Goal: Task Accomplishment & Management: Complete application form

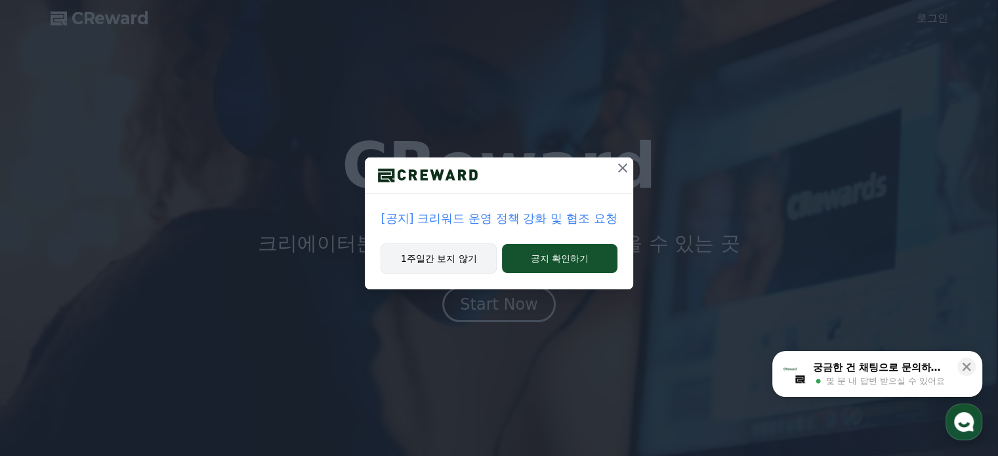
click at [435, 250] on button "1주일간 보지 않기" at bounding box center [439, 259] width 116 height 30
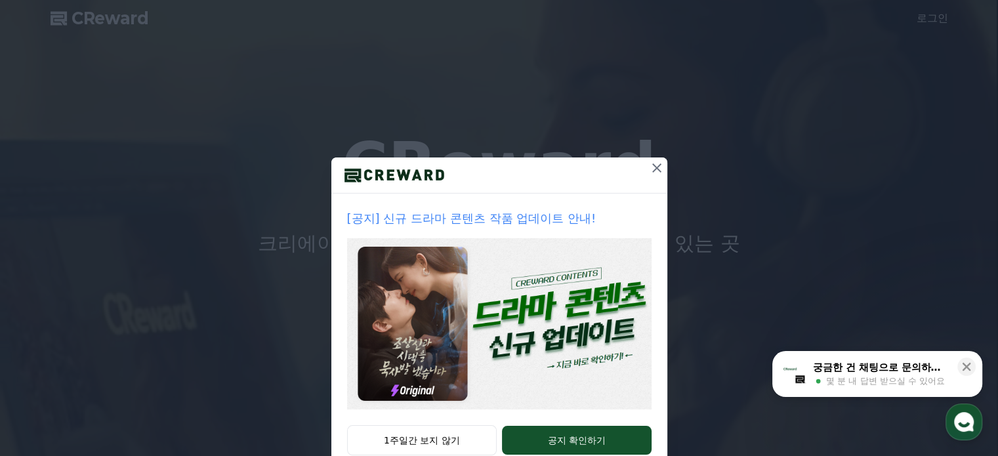
click at [652, 173] on icon at bounding box center [657, 168] width 16 height 16
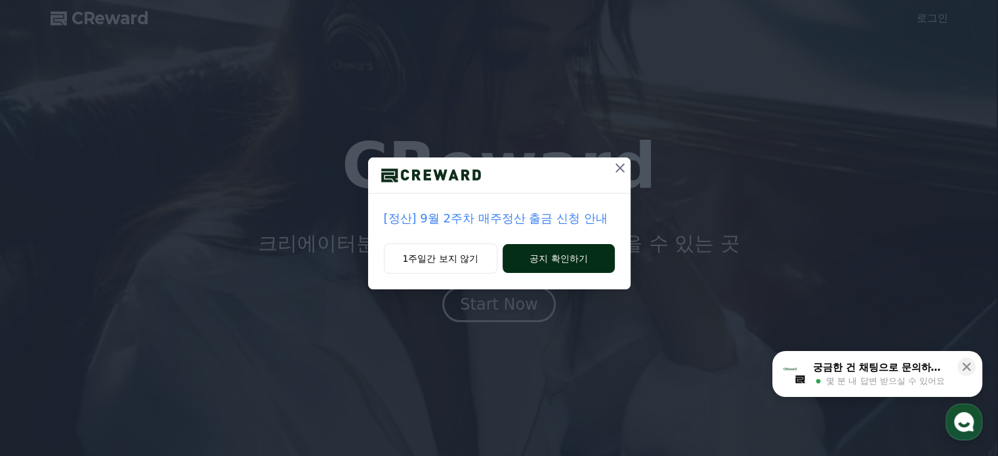
click at [547, 264] on button "공지 확인하기" at bounding box center [559, 258] width 112 height 29
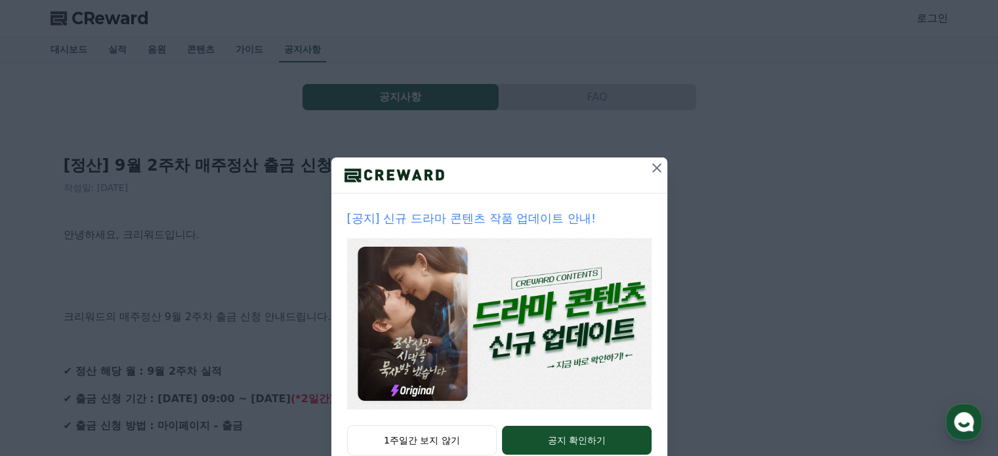
click at [649, 175] on icon at bounding box center [657, 168] width 16 height 16
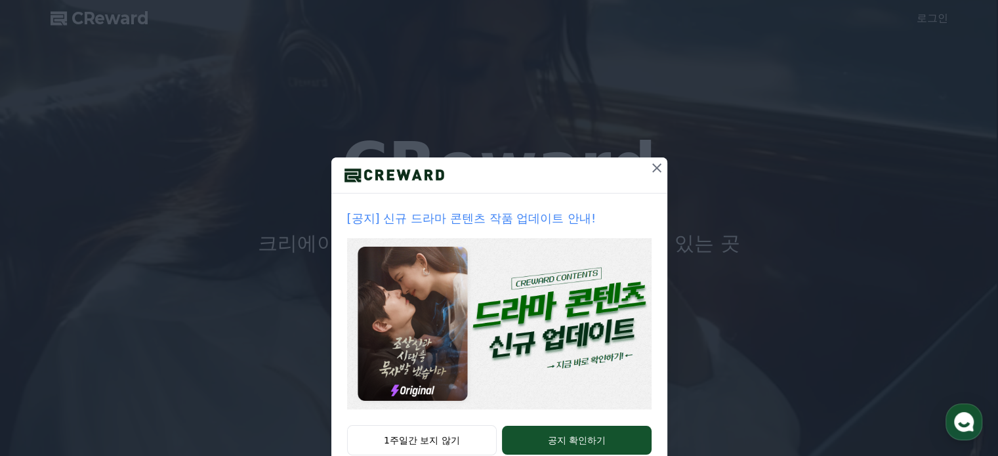
click at [658, 170] on icon at bounding box center [657, 168] width 16 height 16
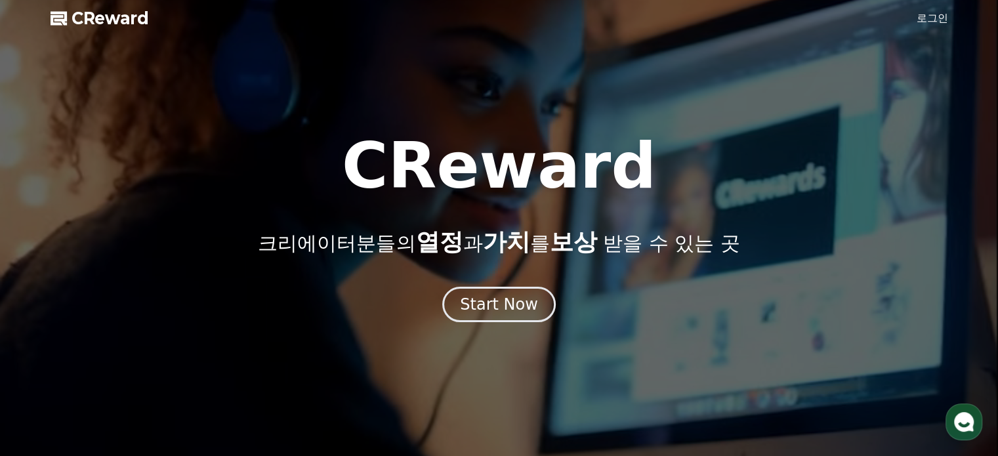
click at [924, 16] on link "로그인" at bounding box center [933, 19] width 32 height 16
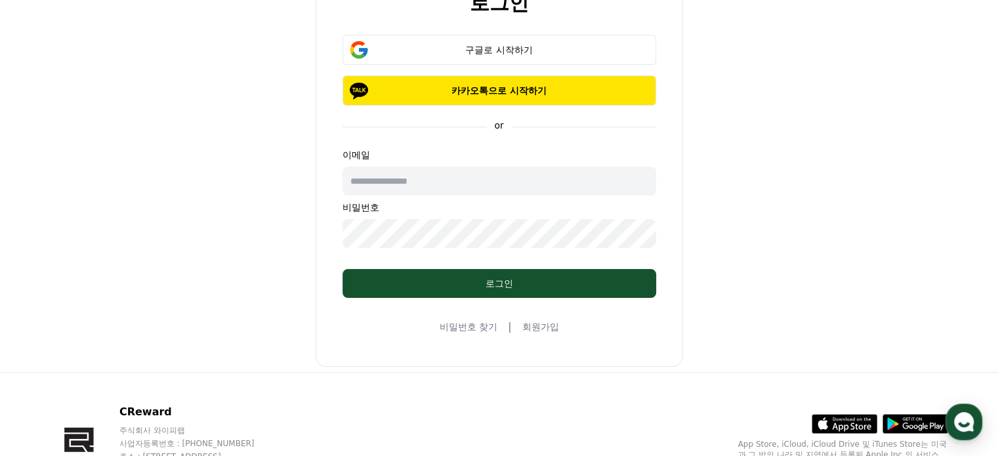
scroll to position [161, 0]
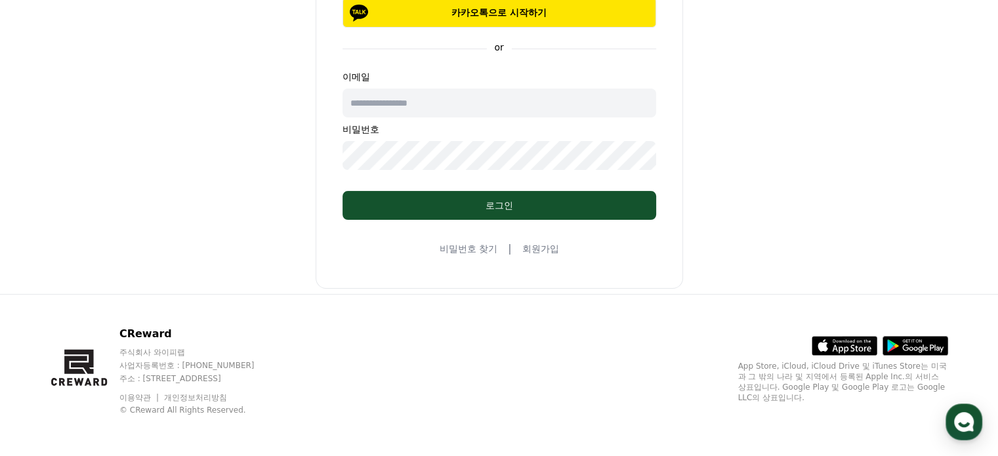
click at [935, 350] on icon at bounding box center [916, 346] width 66 height 20
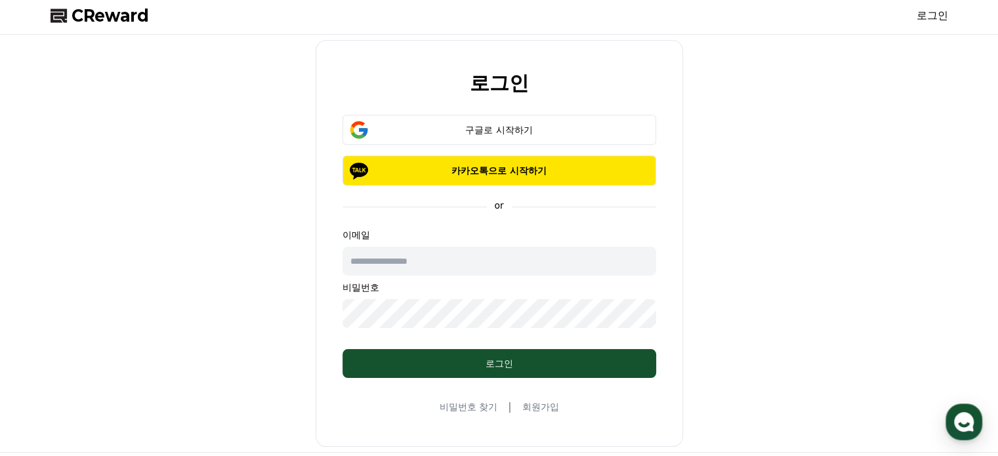
scroll to position [0, 0]
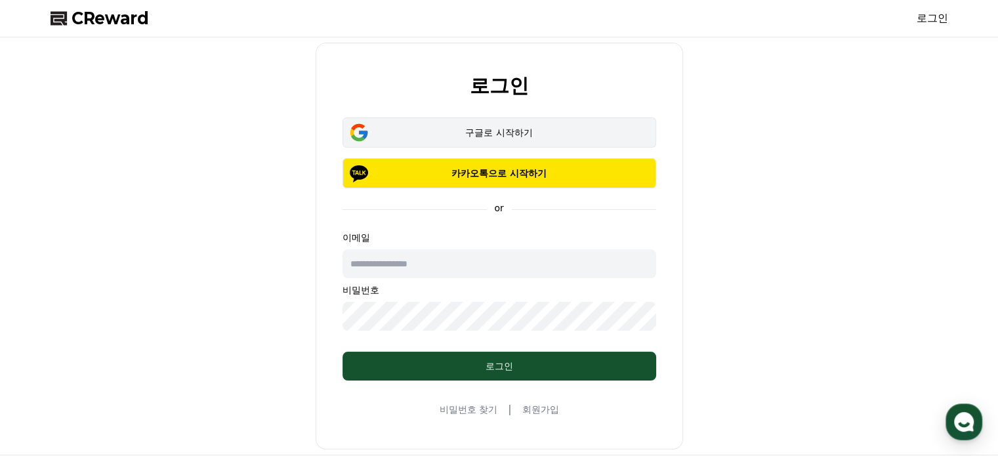
click at [488, 133] on div "구글로 시작하기" at bounding box center [500, 132] width 276 height 13
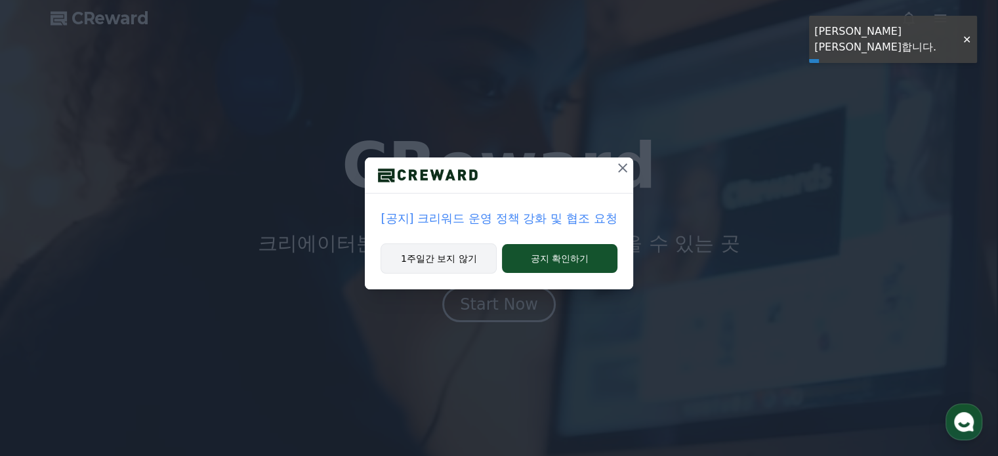
click at [471, 261] on button "1주일간 보지 않기" at bounding box center [439, 259] width 116 height 30
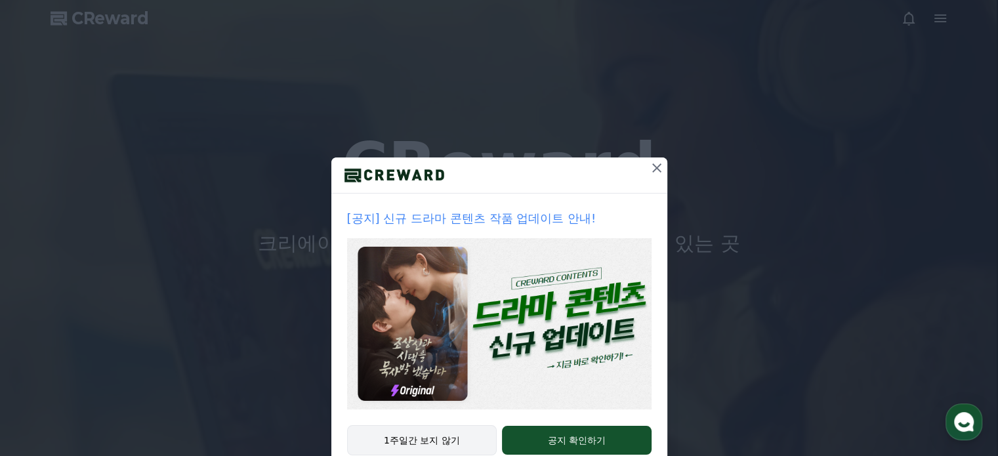
click at [445, 440] on button "1주일간 보지 않기" at bounding box center [422, 440] width 150 height 30
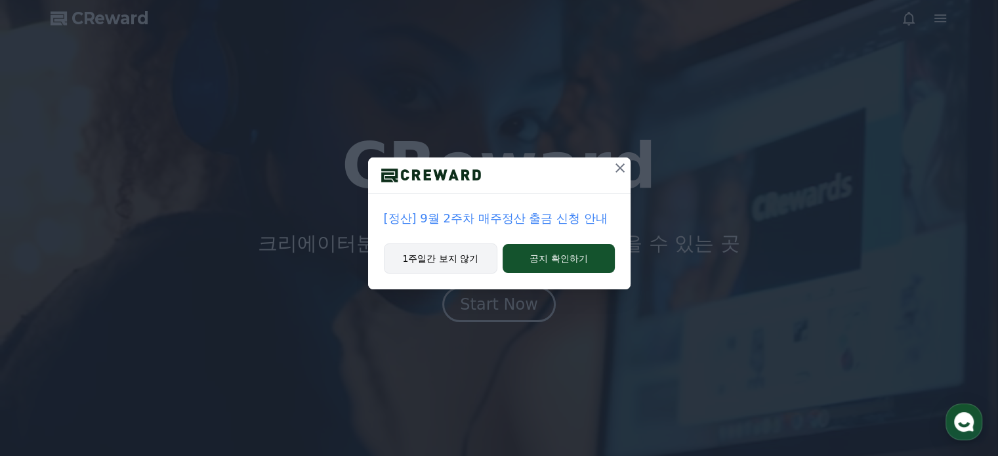
click at [452, 260] on button "1주일간 보지 않기" at bounding box center [441, 259] width 114 height 30
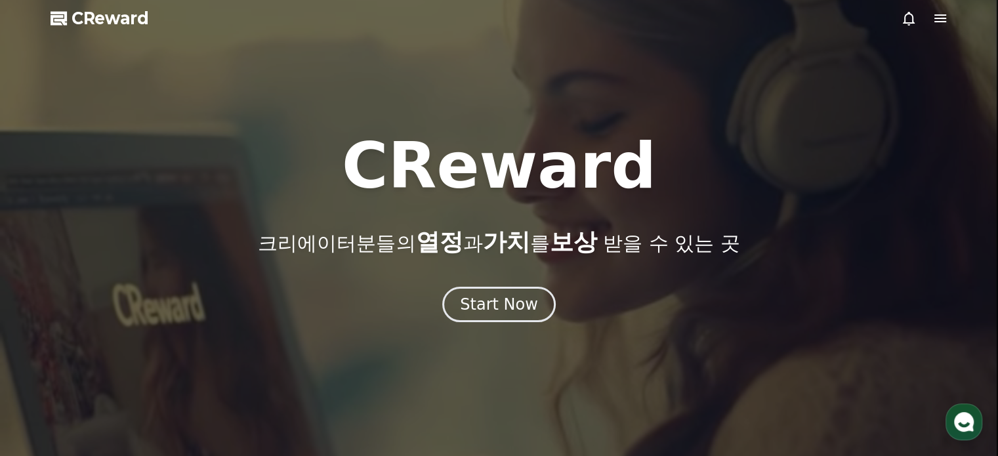
click at [958, 20] on div at bounding box center [499, 228] width 998 height 456
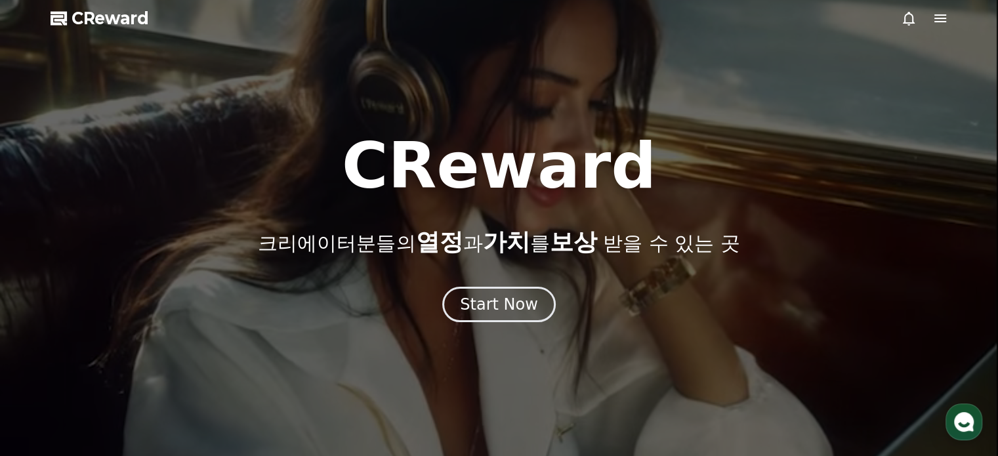
click at [946, 18] on icon at bounding box center [941, 19] width 16 height 16
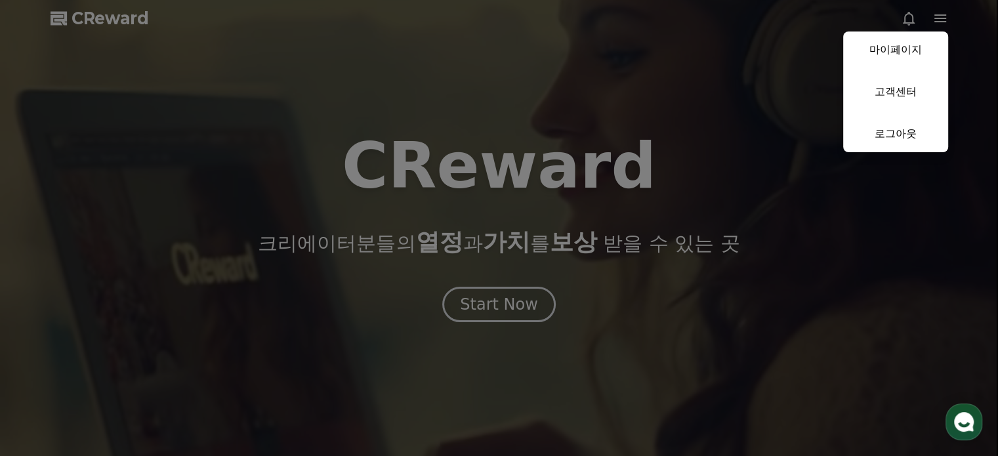
click at [782, 100] on button "close" at bounding box center [499, 228] width 998 height 456
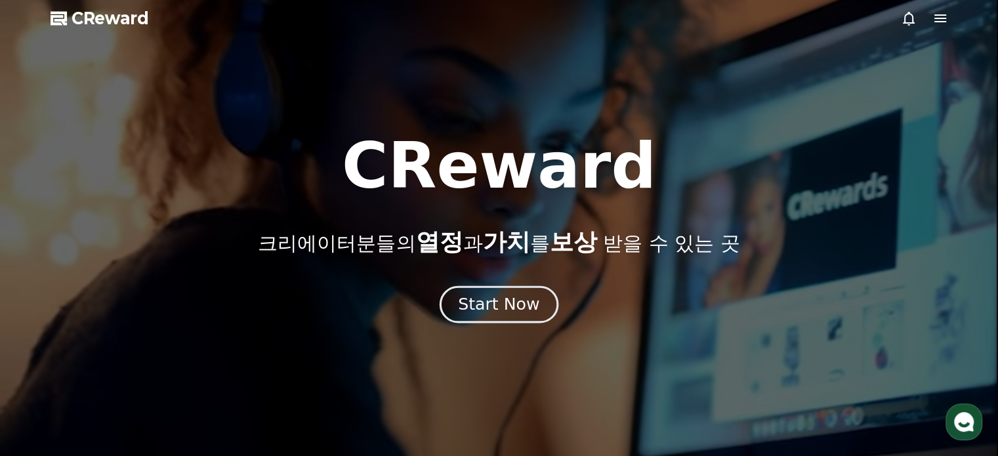
click at [509, 299] on div "Start Now" at bounding box center [498, 304] width 81 height 22
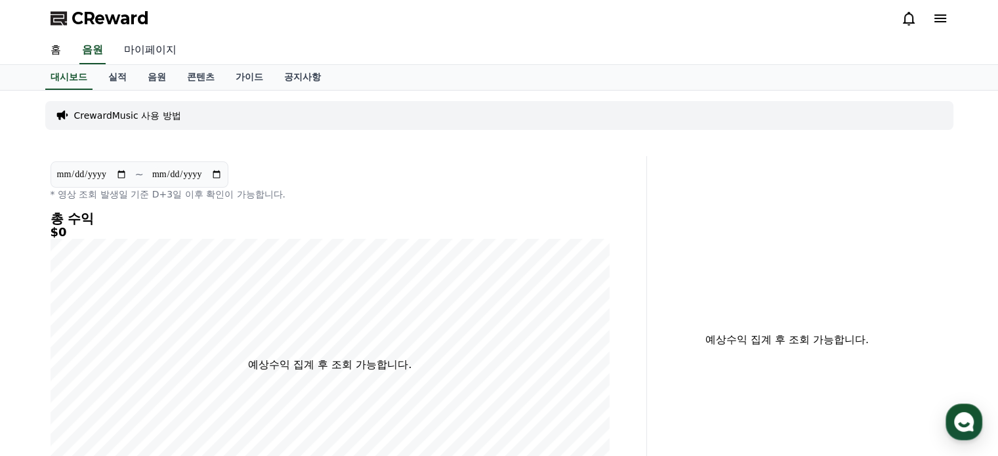
click at [146, 50] on link "마이페이지" at bounding box center [151, 51] width 74 height 28
select select "**********"
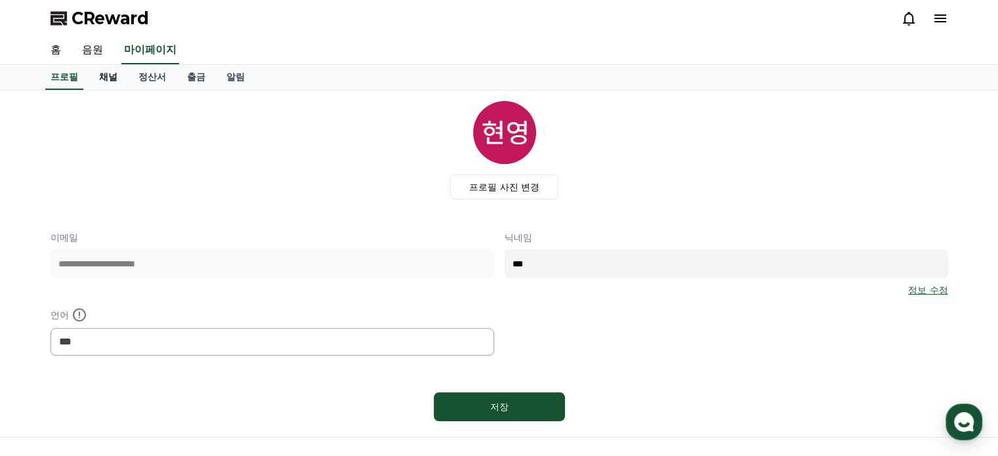
click at [107, 78] on link "채널" at bounding box center [108, 77] width 39 height 25
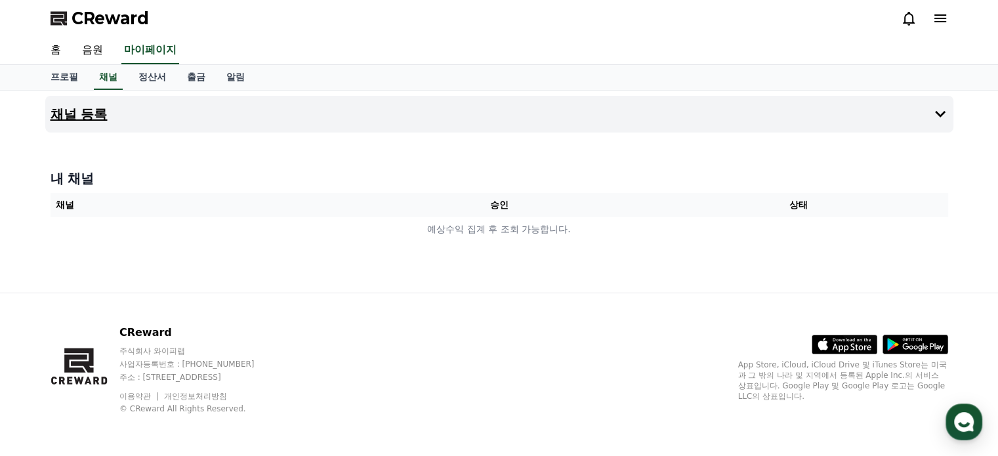
click at [87, 113] on h4 "채널 등록" at bounding box center [79, 114] width 57 height 14
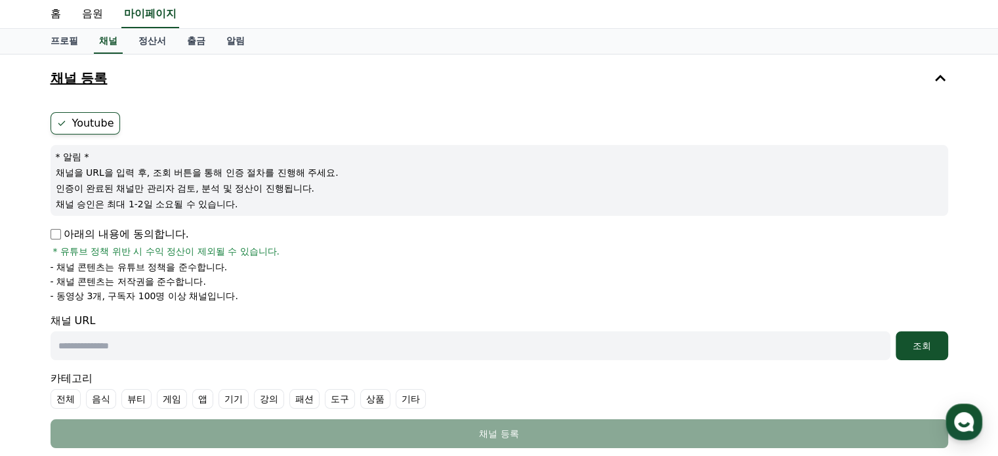
scroll to position [66, 0]
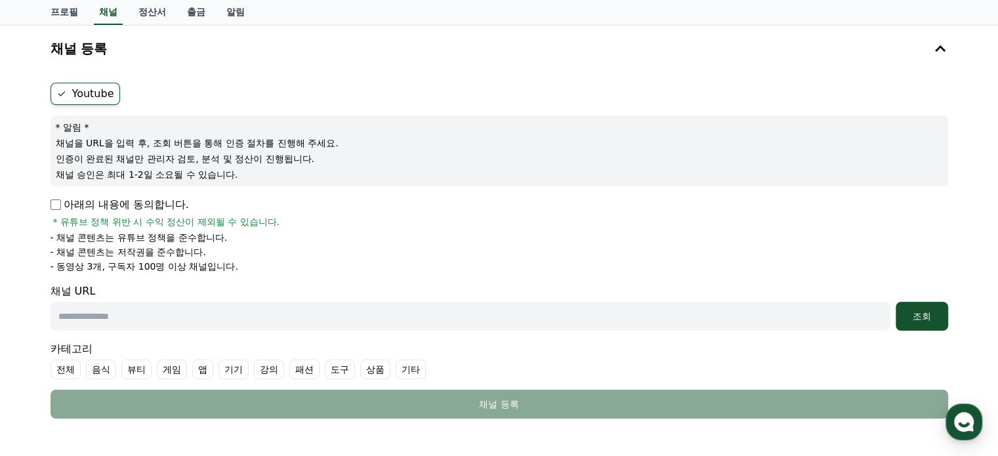
click at [87, 89] on label "Youtube" at bounding box center [86, 94] width 70 height 22
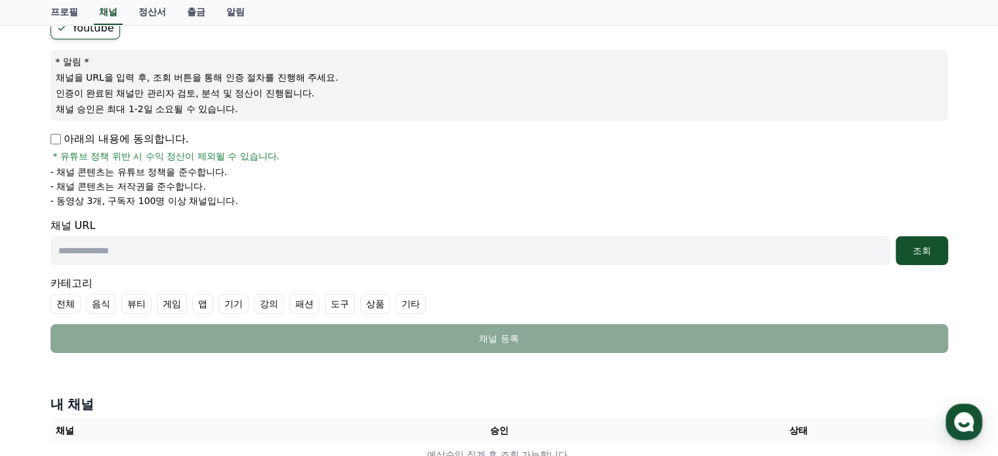
click at [280, 248] on input "text" at bounding box center [471, 250] width 840 height 29
click at [246, 251] on input "text" at bounding box center [471, 250] width 840 height 29
paste input "**********"
click at [931, 249] on div "조회" at bounding box center [922, 250] width 42 height 13
drag, startPoint x: 394, startPoint y: 245, endPoint x: 0, endPoint y: 231, distance: 394.1
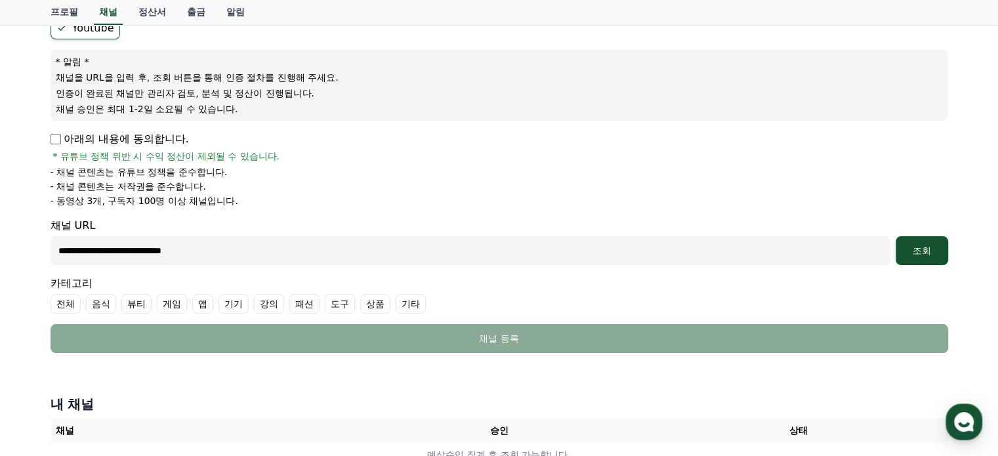
click at [0, 231] on div "**********" at bounding box center [499, 218] width 998 height 519
paste input "**********"
type input "**********"
click at [932, 253] on div "조회" at bounding box center [922, 250] width 42 height 13
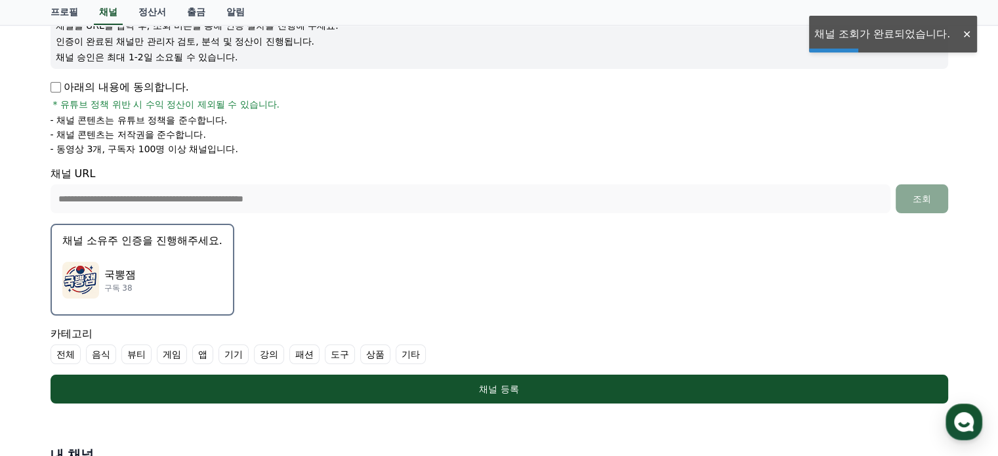
scroll to position [263, 0]
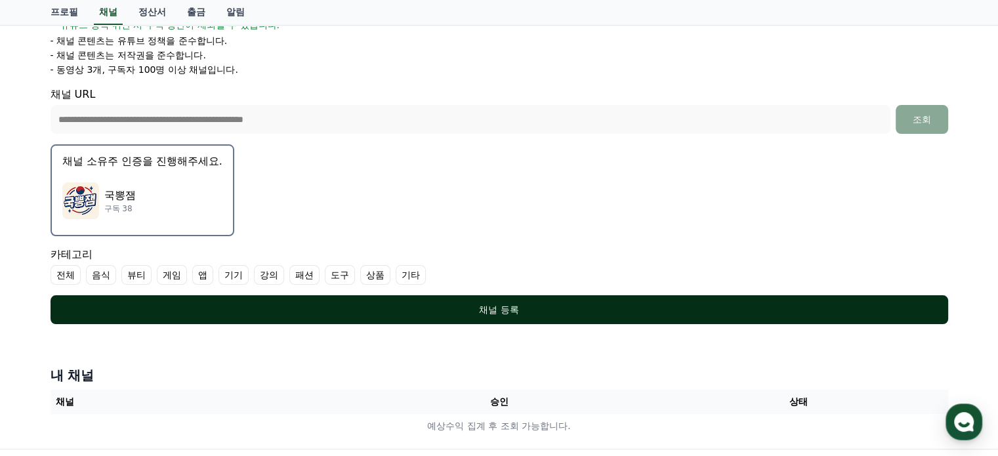
click at [427, 307] on div "채널 등록" at bounding box center [499, 309] width 845 height 13
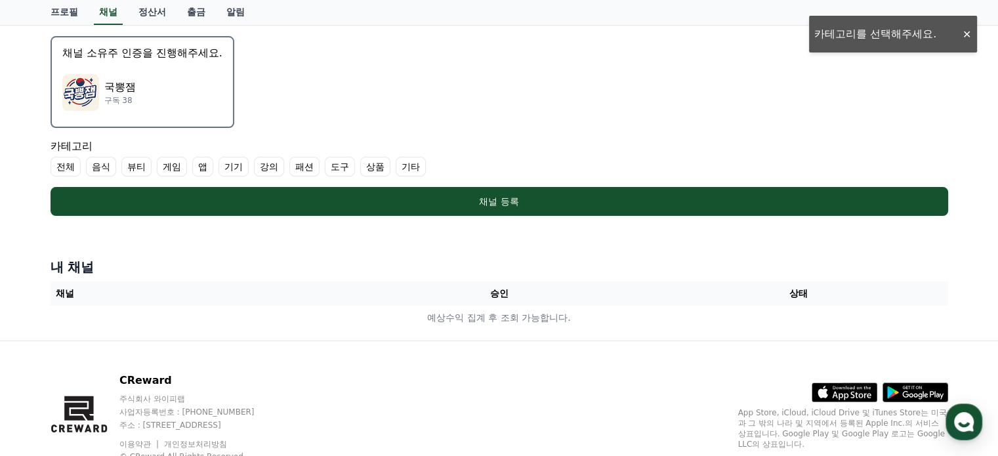
scroll to position [394, 0]
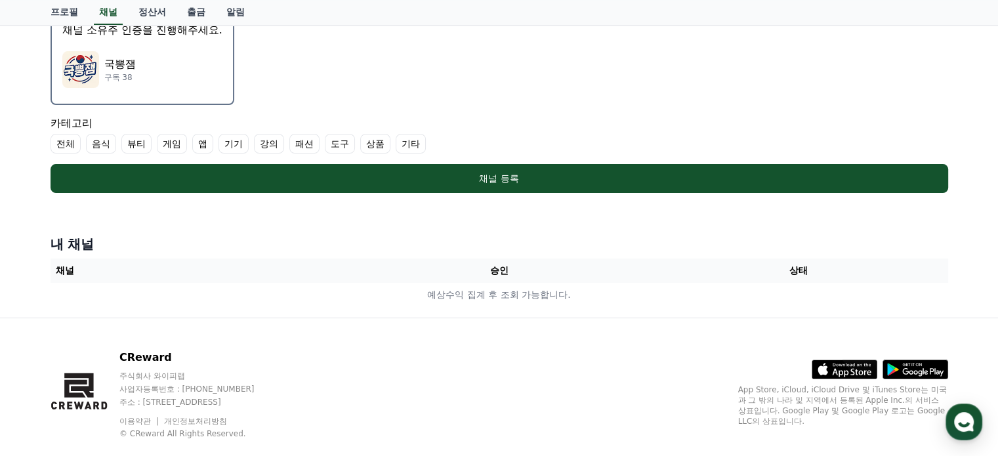
click at [406, 138] on label "기타" at bounding box center [411, 144] width 30 height 20
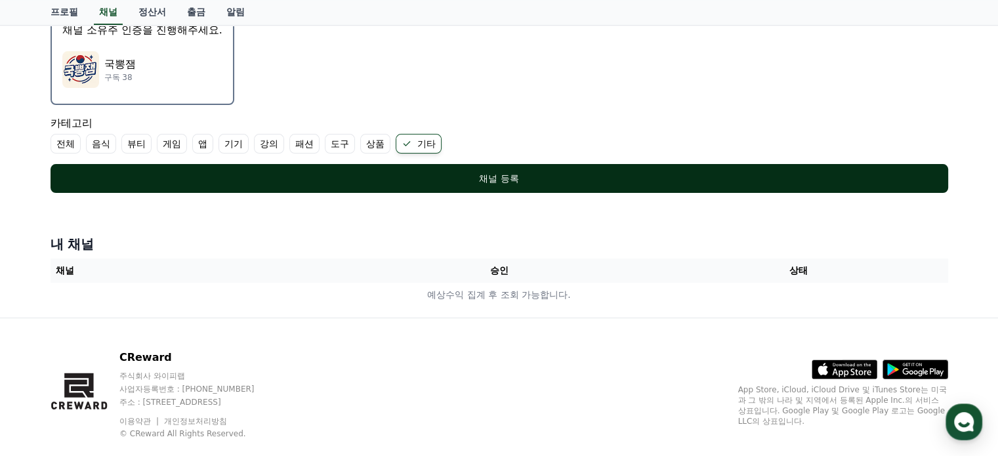
click at [459, 172] on div "채널 등록" at bounding box center [499, 178] width 845 height 13
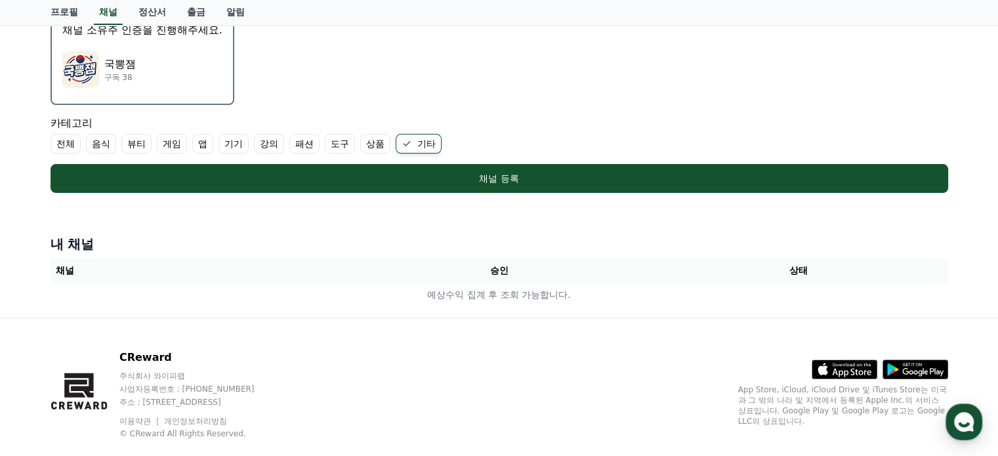
click at [489, 264] on th "승인" at bounding box center [498, 271] width 299 height 24
click at [503, 263] on th "승인" at bounding box center [498, 271] width 299 height 24
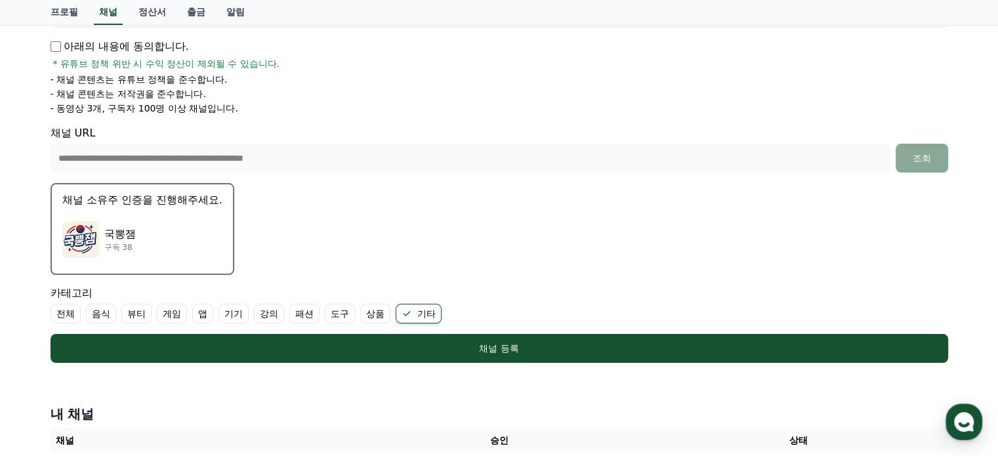
scroll to position [263, 0]
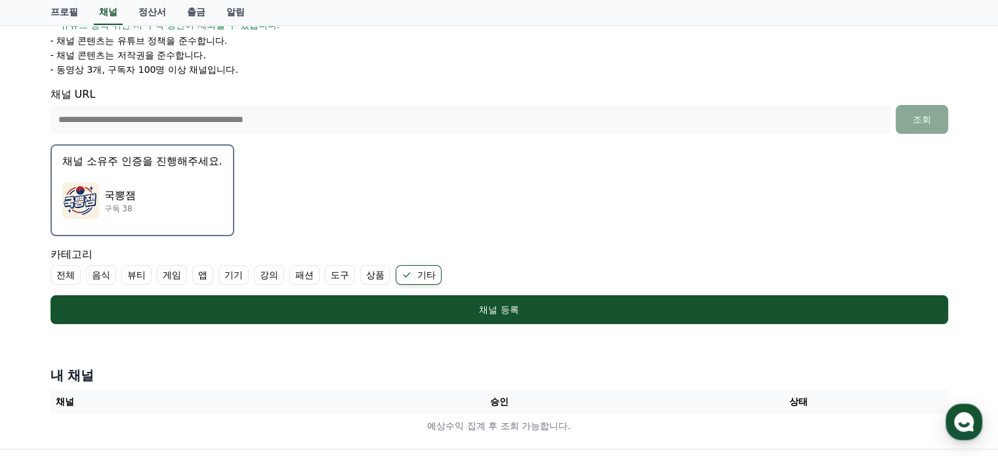
click at [158, 180] on div "국뽕잼 구독 38" at bounding box center [142, 201] width 160 height 53
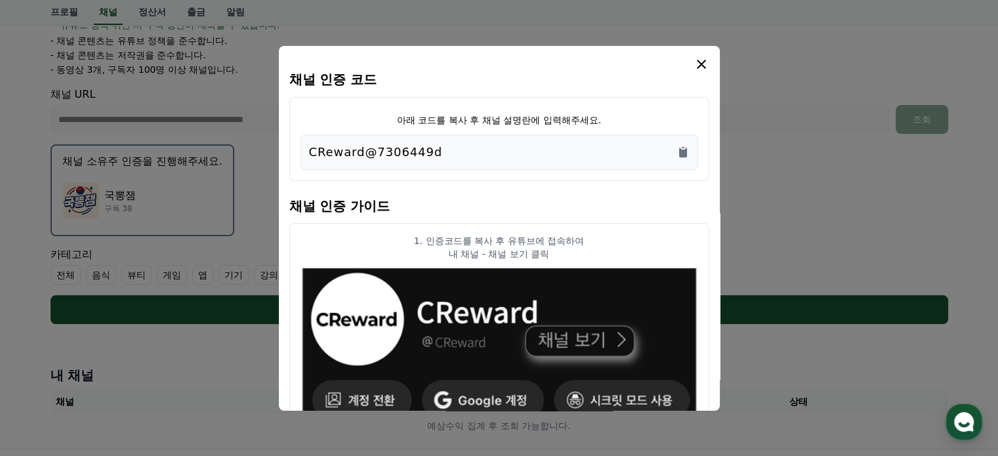
click at [572, 149] on div "CReward@7306449d" at bounding box center [499, 152] width 381 height 18
drag, startPoint x: 572, startPoint y: 149, endPoint x: 353, endPoint y: 131, distance: 220.0
click at [353, 131] on div "아래 코드를 복사 후 채널 설명란에 입력해주세요. CReward@7306449d" at bounding box center [499, 139] width 420 height 84
drag, startPoint x: 474, startPoint y: 148, endPoint x: 464, endPoint y: 146, distance: 10.0
click at [470, 148] on div "CReward@7306449d" at bounding box center [499, 152] width 381 height 18
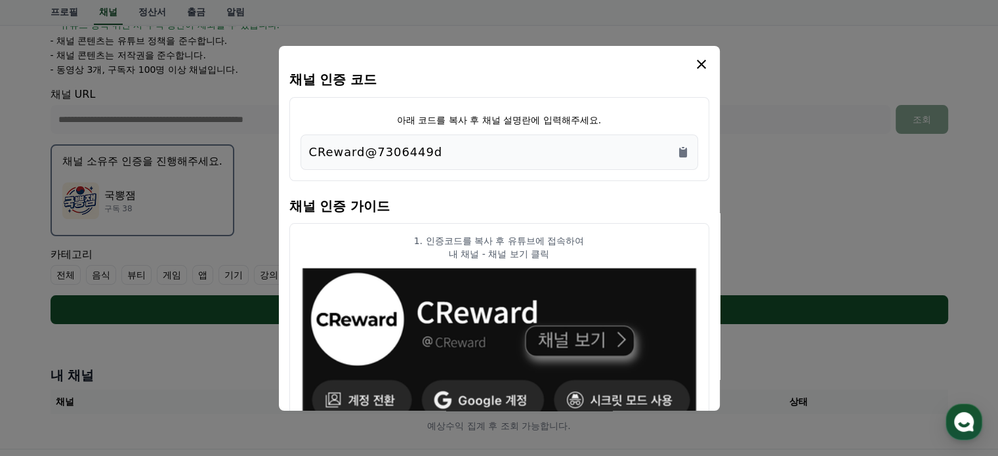
drag, startPoint x: 464, startPoint y: 146, endPoint x: 306, endPoint y: 141, distance: 158.3
click at [306, 141] on div "CReward@7306449d" at bounding box center [500, 152] width 398 height 35
copy p "CReward@7306449d"
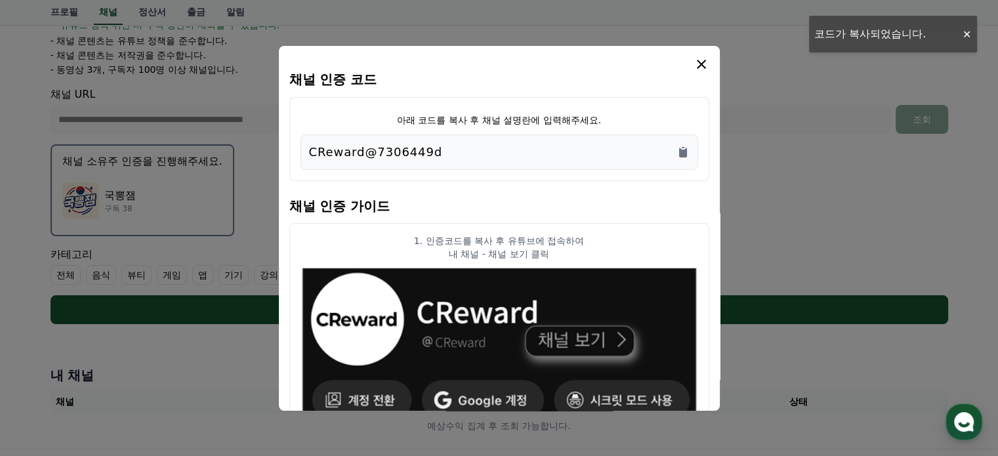
click at [925, 240] on button "close modal" at bounding box center [499, 228] width 998 height 456
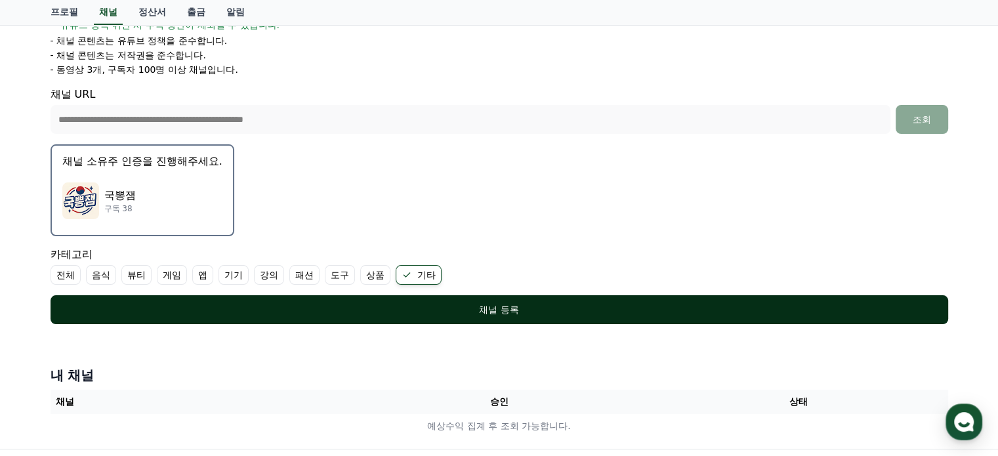
click at [513, 308] on div "채널 등록" at bounding box center [499, 309] width 845 height 13
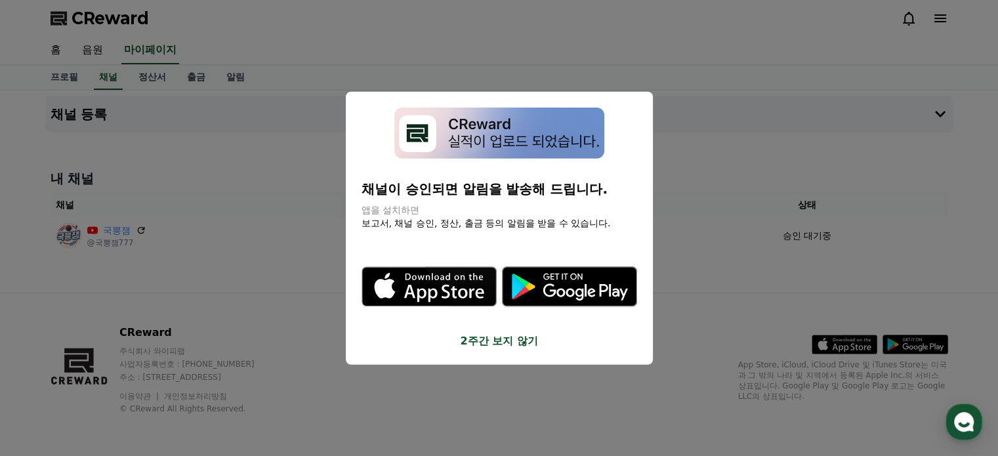
click at [281, 307] on button "close modal" at bounding box center [499, 228] width 998 height 456
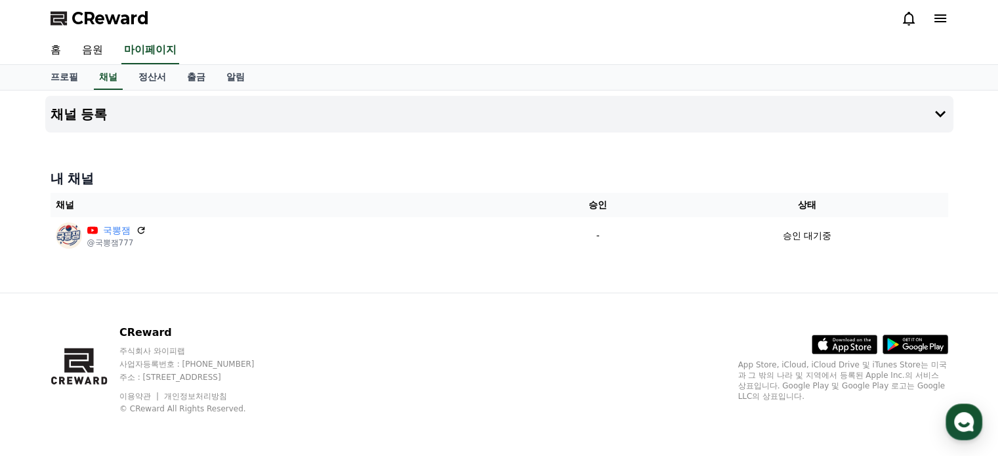
click at [965, 266] on div "채널 등록 내 채널 채널 승인 상태 국뽕잼 @국뽕잼777 - 승인 대기중" at bounding box center [499, 192] width 998 height 202
click at [61, 76] on link "프로필" at bounding box center [64, 77] width 49 height 25
select select "**********"
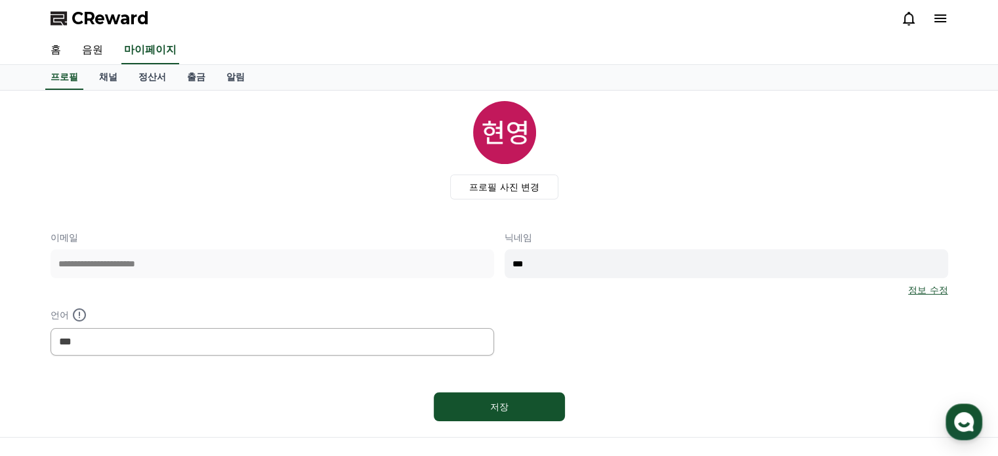
click at [94, 24] on span "CReward" at bounding box center [110, 18] width 77 height 21
